Goal: Information Seeking & Learning: Get advice/opinions

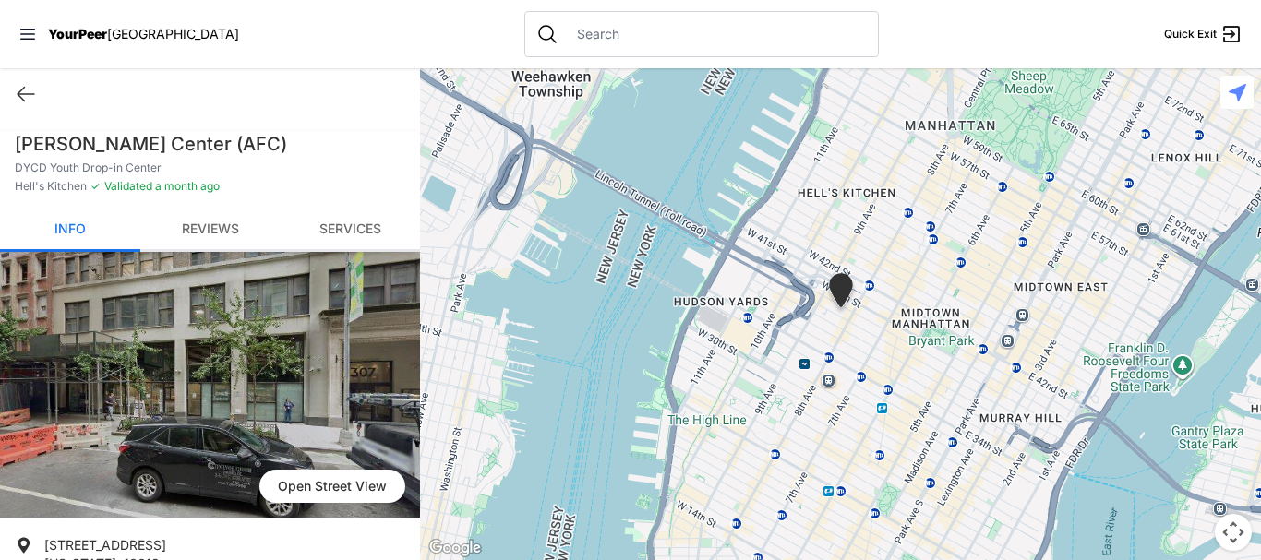
click at [202, 218] on link "Reviews" at bounding box center [210, 230] width 140 height 43
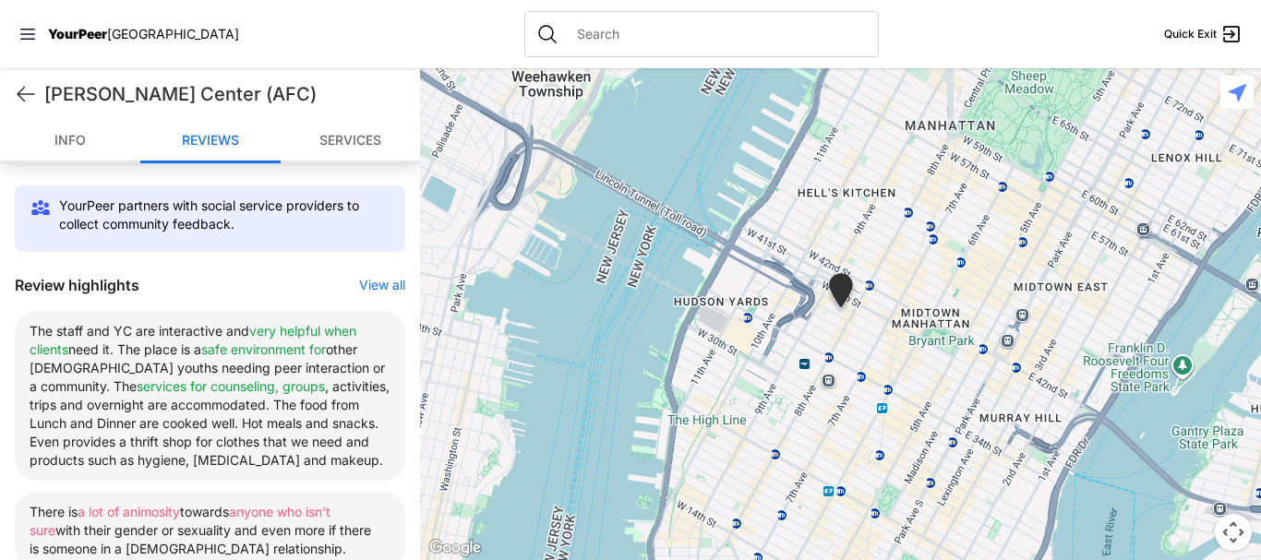
scroll to position [559, 0]
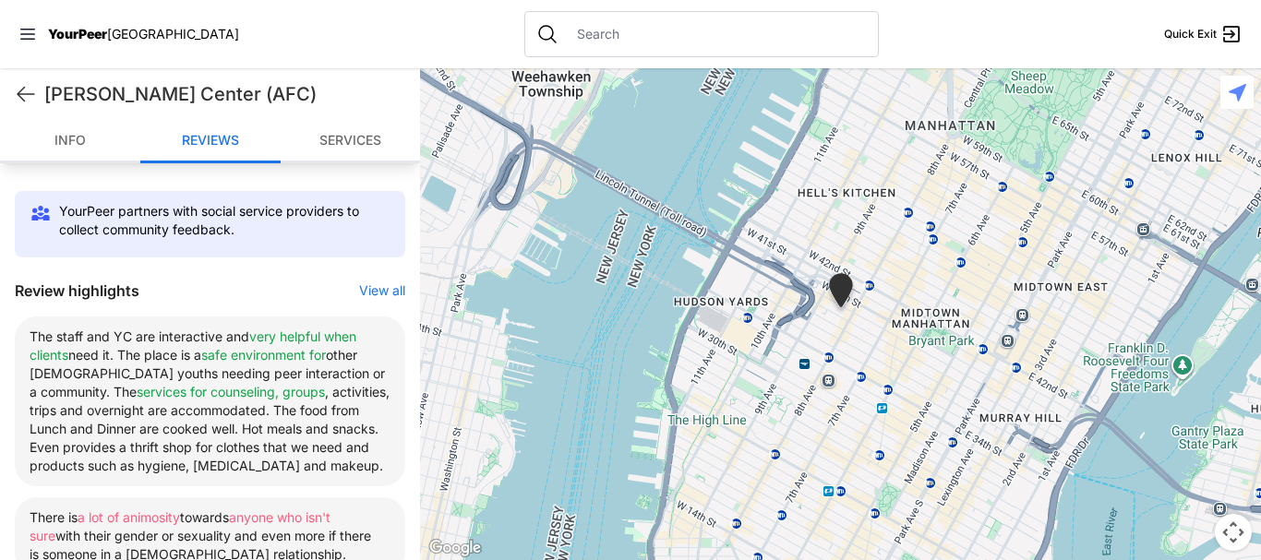
click at [365, 294] on button "View all" at bounding box center [382, 290] width 46 height 18
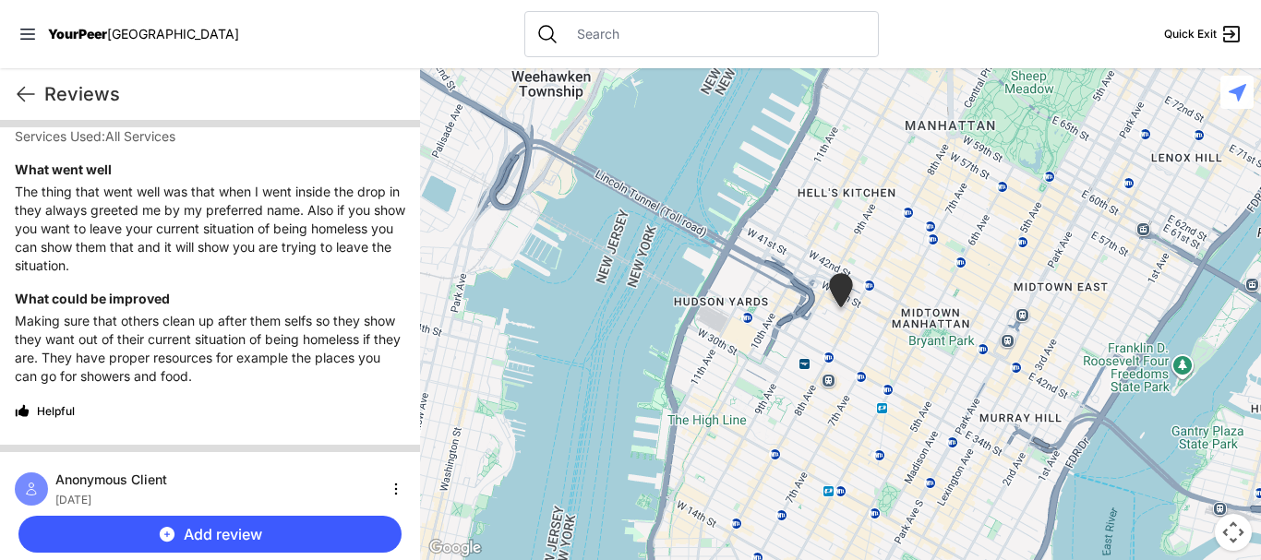
scroll to position [1624, 0]
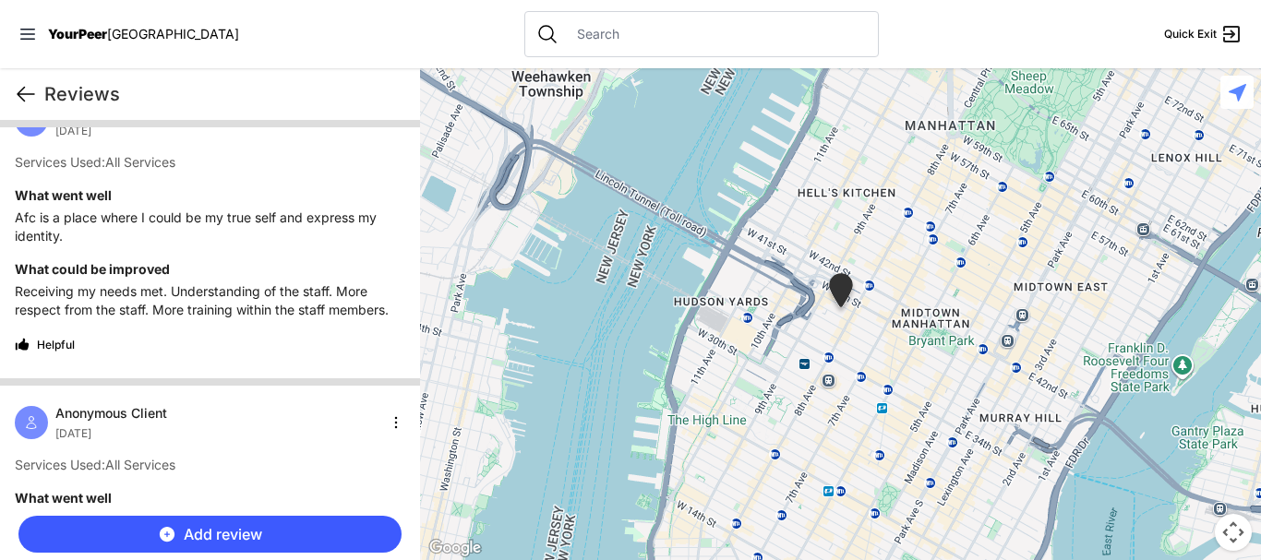
click at [16, 97] on icon at bounding box center [26, 94] width 22 height 22
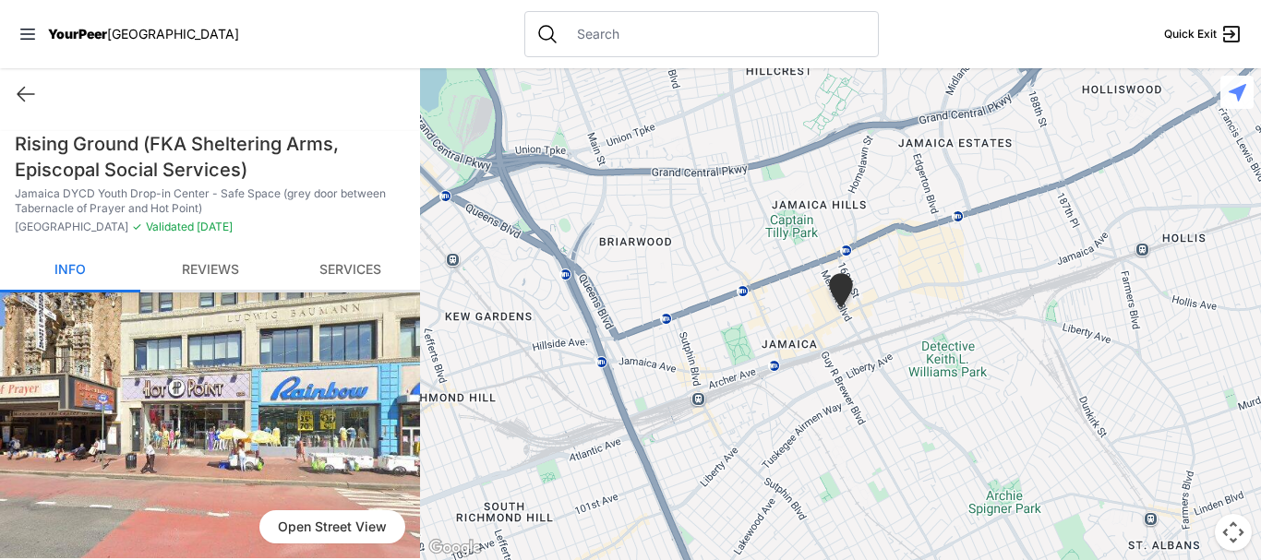
click at [214, 271] on link "Reviews" at bounding box center [210, 270] width 140 height 43
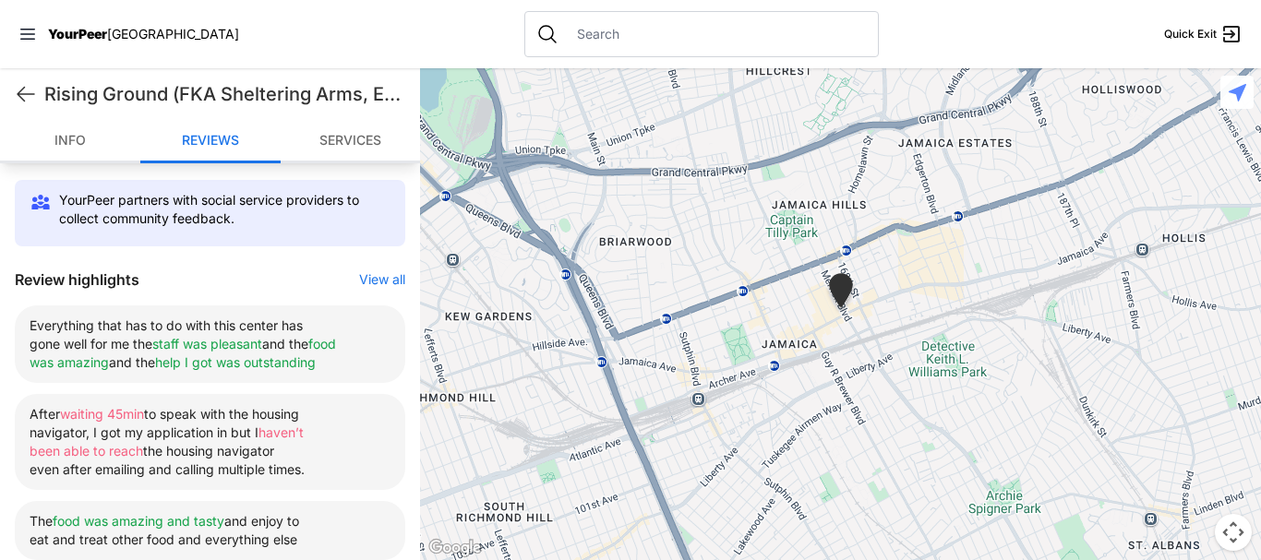
scroll to position [686, 0]
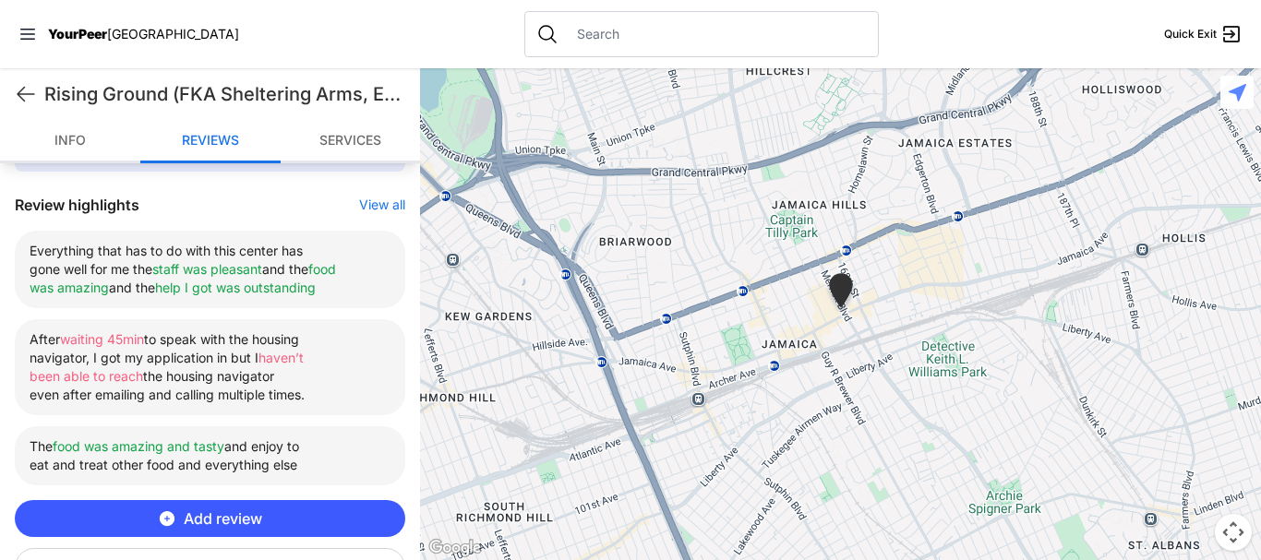
click at [377, 202] on button "View all" at bounding box center [382, 205] width 46 height 18
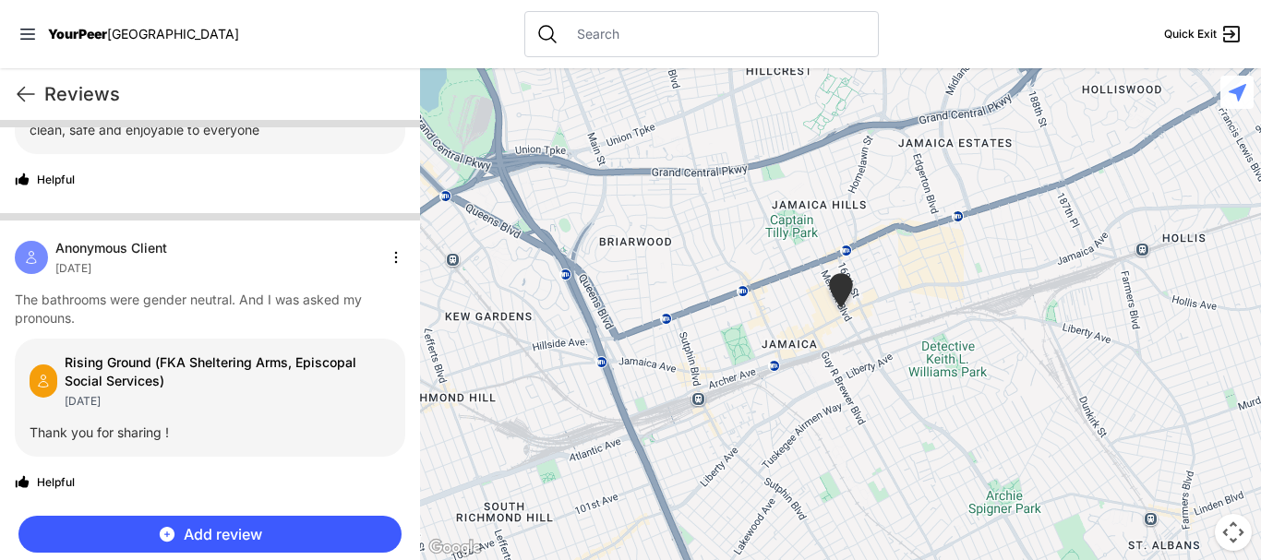
scroll to position [5329, 0]
